Goal: Navigation & Orientation: Find specific page/section

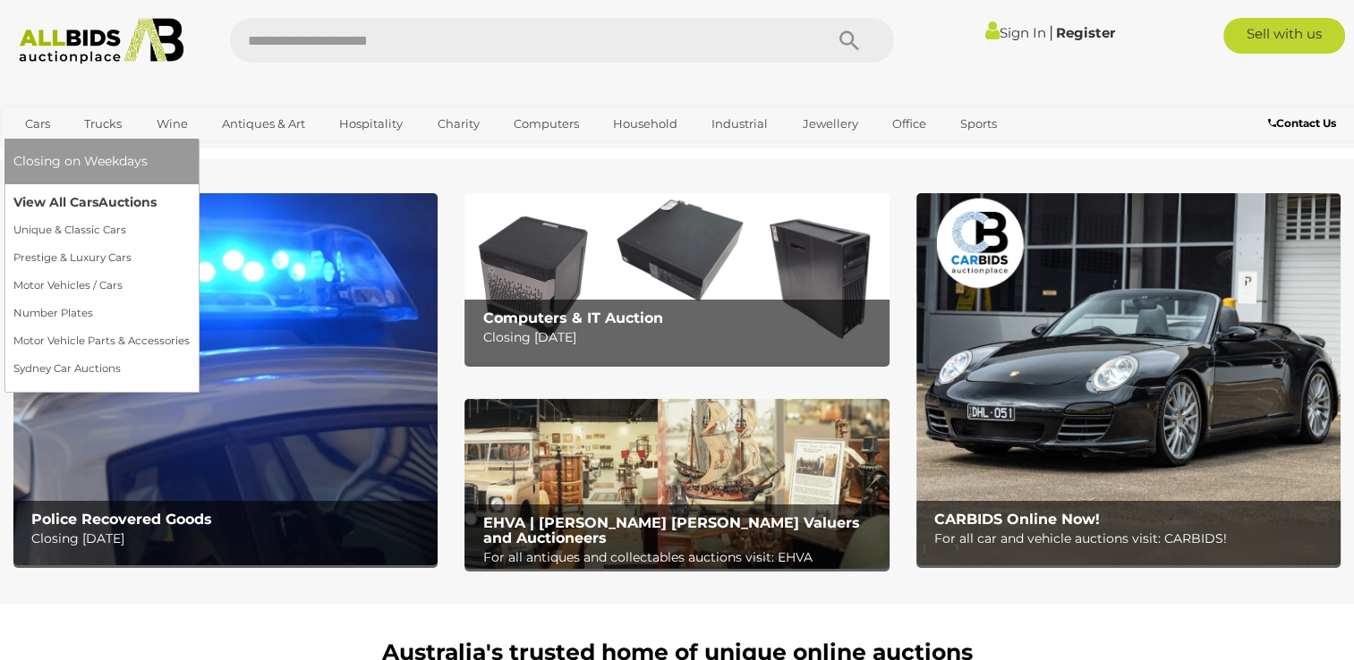
click at [42, 201] on link "View All Cars Auctions" at bounding box center [101, 203] width 176 height 28
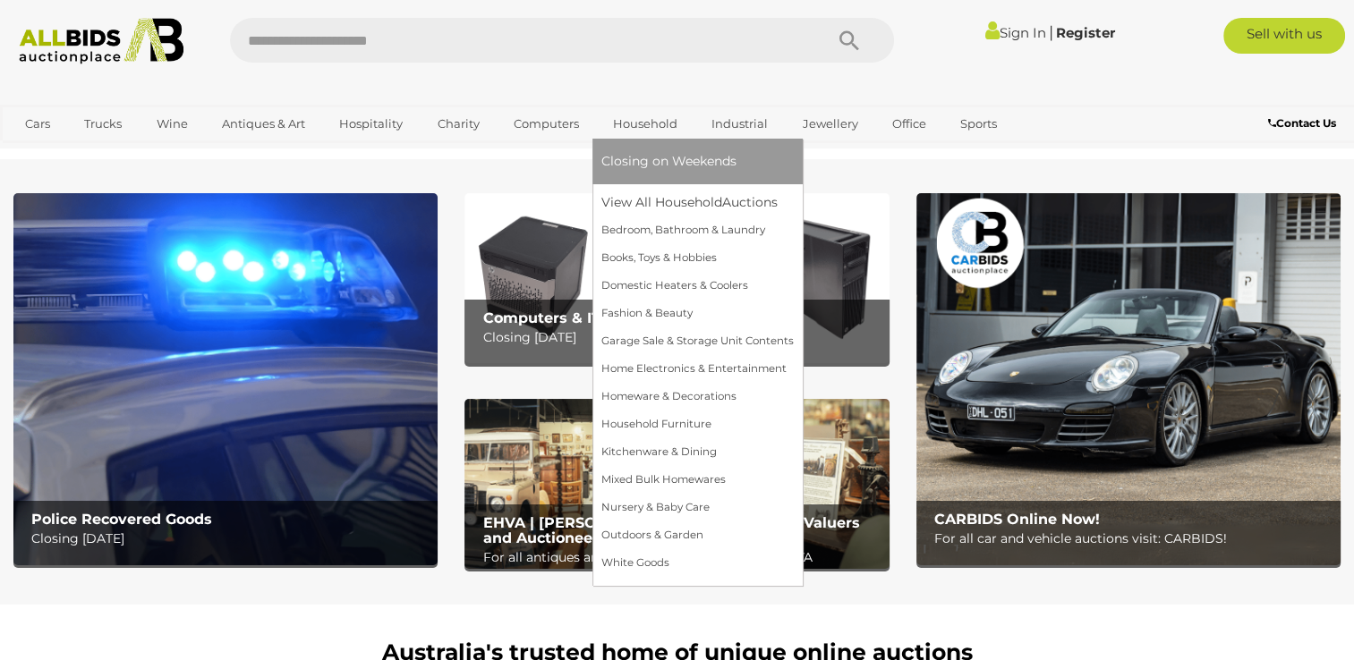
click at [658, 126] on link "Household" at bounding box center [645, 124] width 88 height 30
click at [663, 202] on link "View All Household Auctions" at bounding box center [697, 203] width 192 height 28
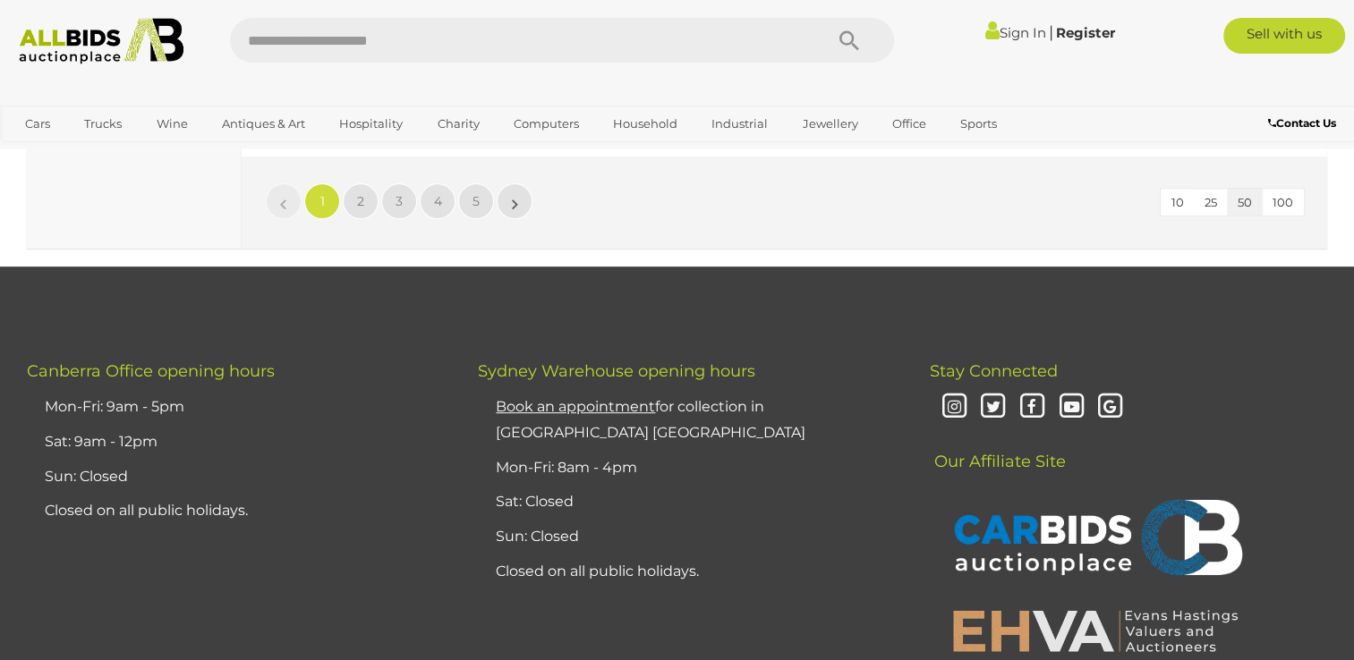
scroll to position [14136, 0]
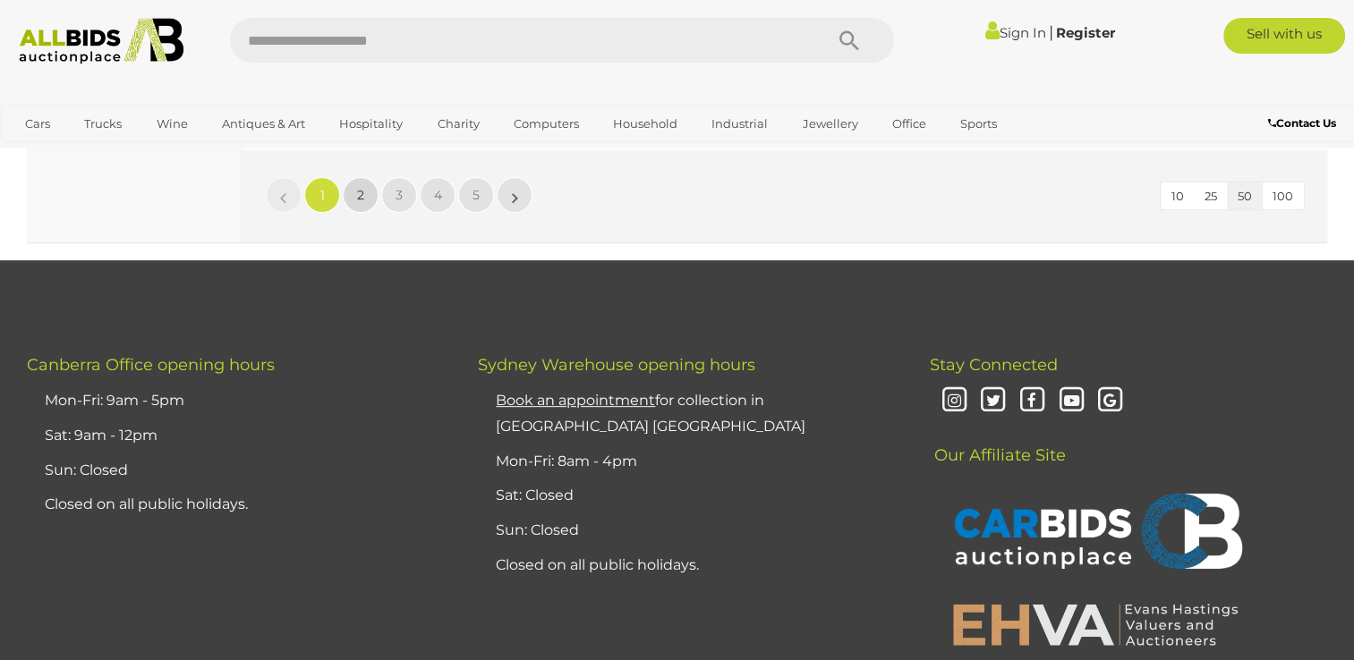
click at [353, 177] on link "2" at bounding box center [361, 195] width 36 height 36
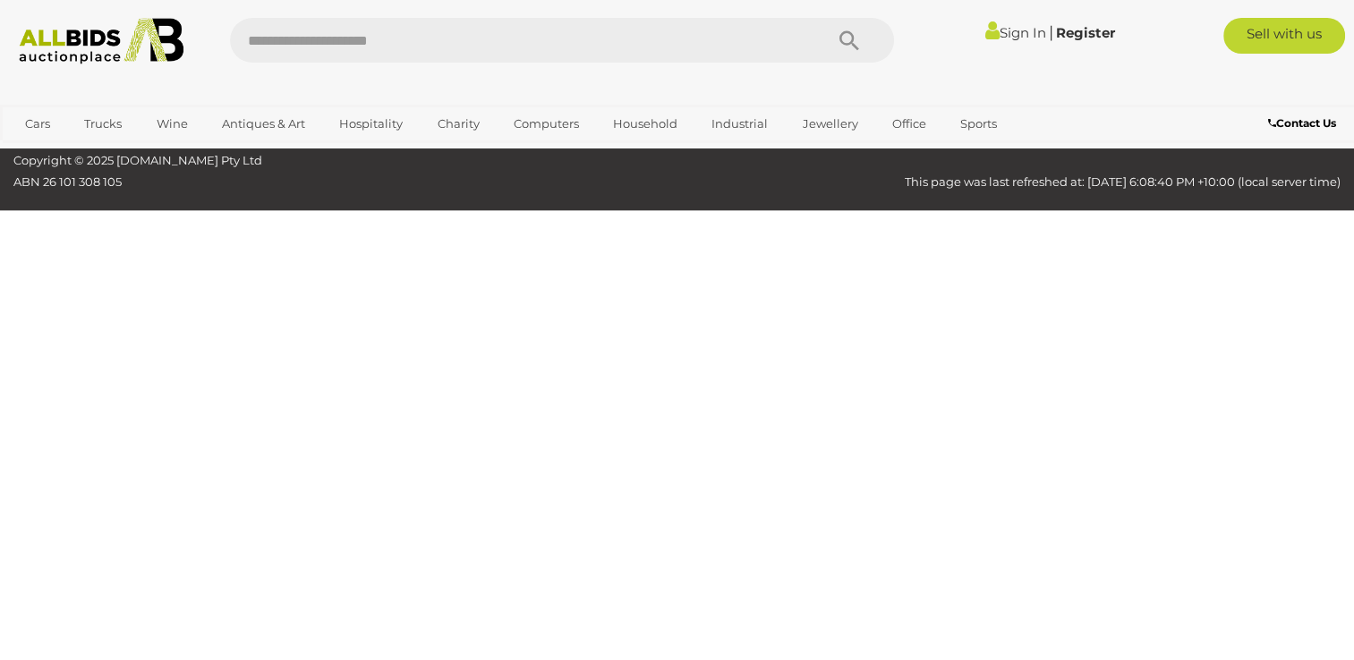
scroll to position [241, 0]
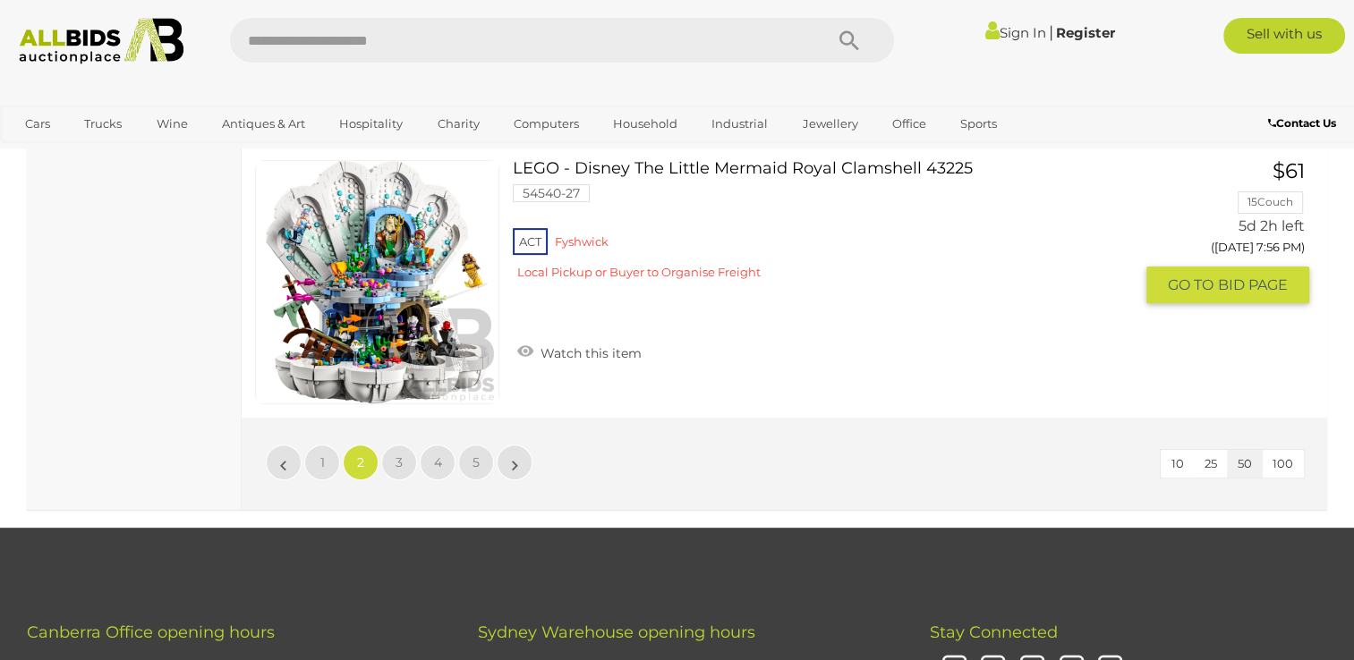
scroll to position [14108, 0]
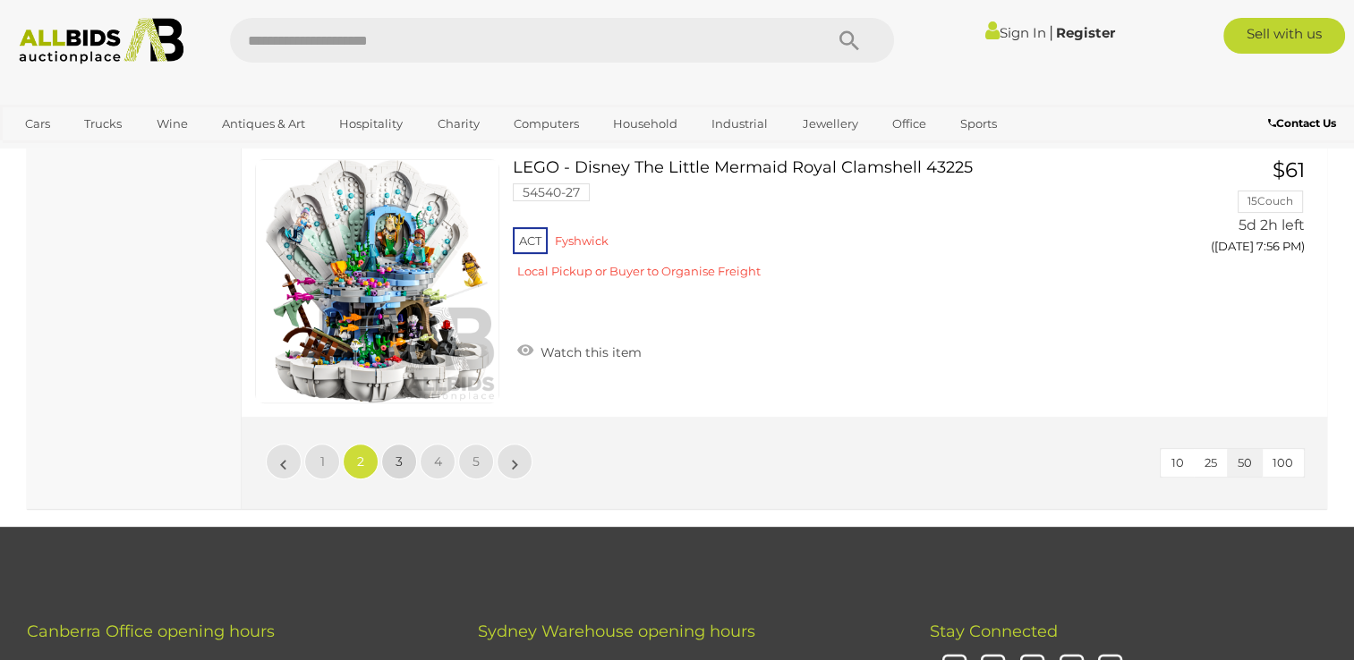
click at [403, 444] on link "3" at bounding box center [399, 462] width 36 height 36
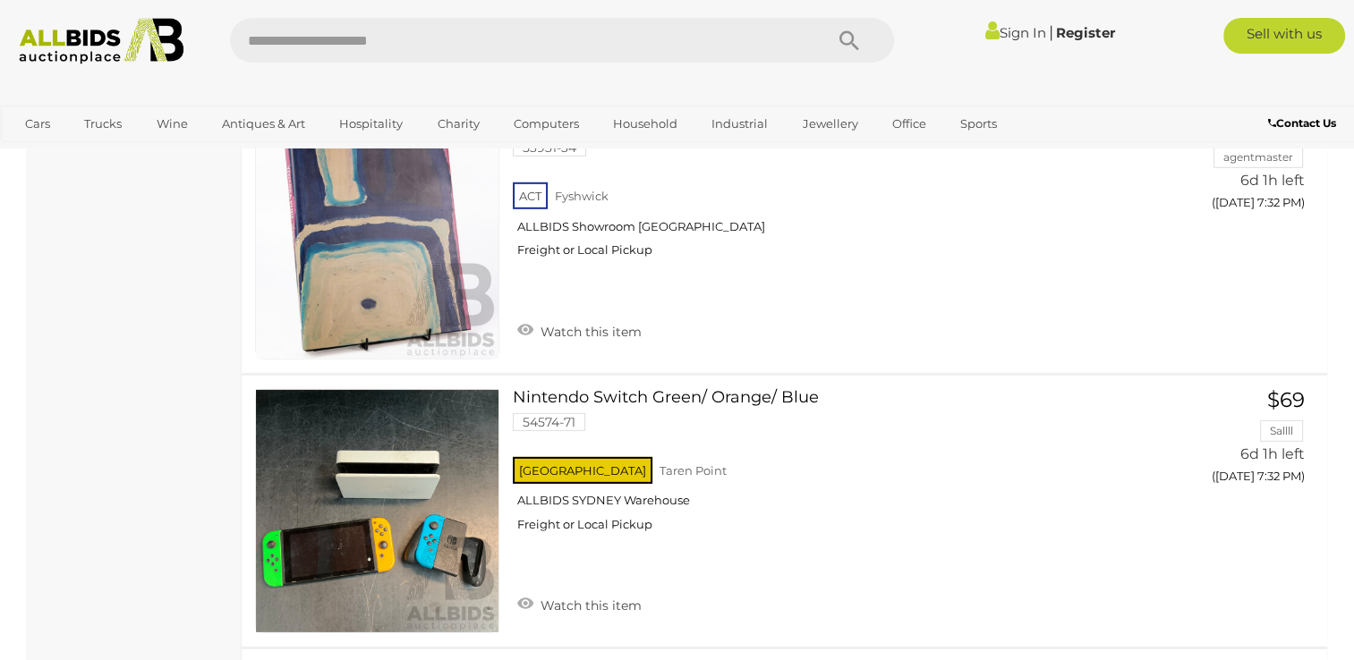
scroll to position [11999, 0]
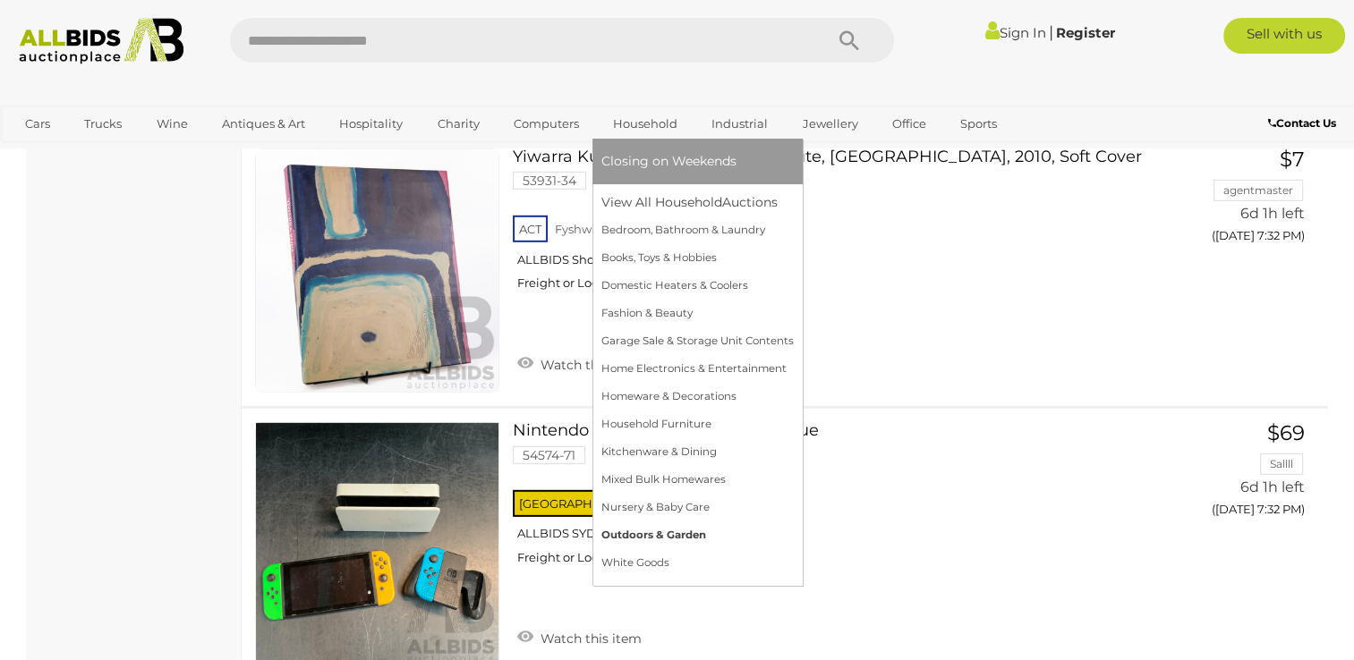
click at [623, 532] on link "Outdoors & Garden" at bounding box center [697, 536] width 192 height 28
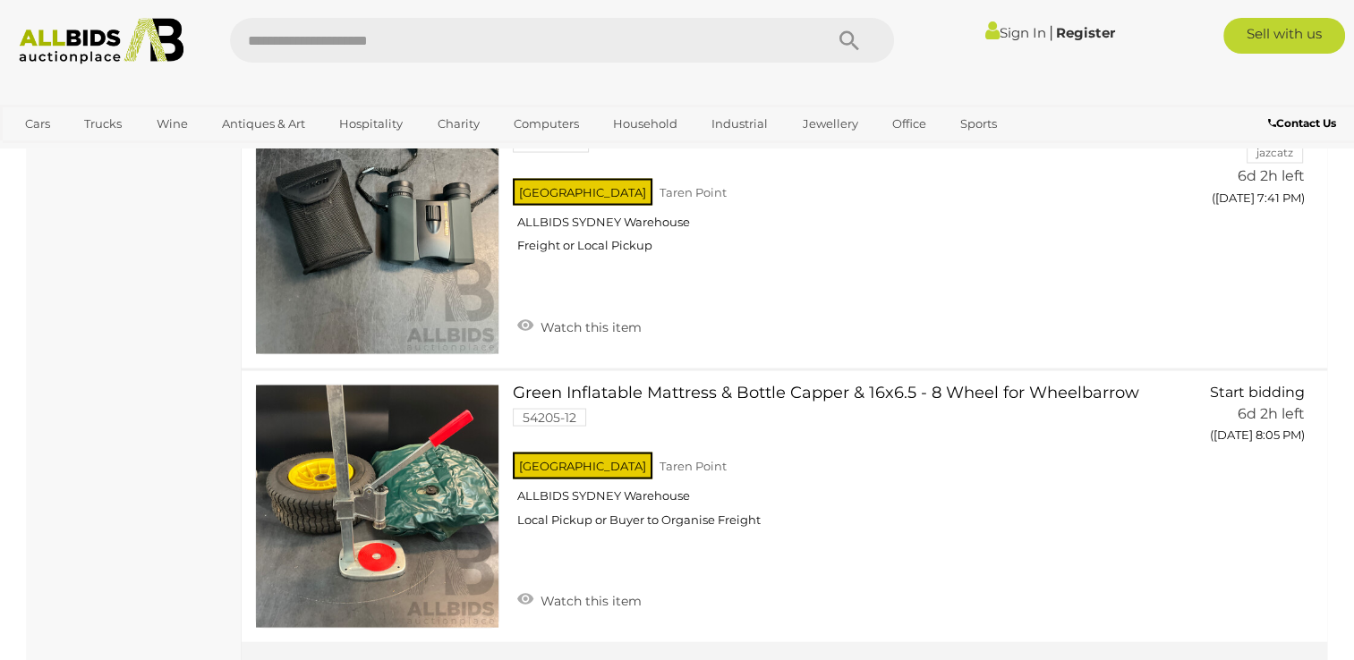
scroll to position [3489, 0]
